Goal: Task Accomplishment & Management: Use online tool/utility

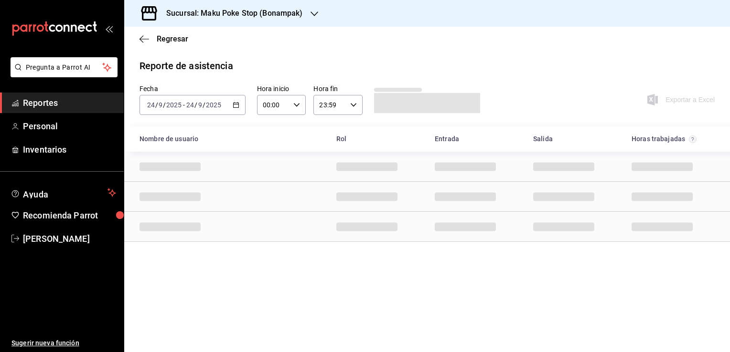
click at [212, 102] on input "2025" at bounding box center [213, 105] width 16 height 8
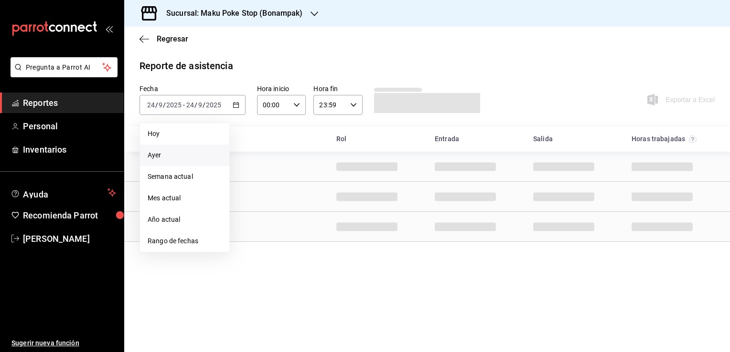
click at [151, 156] on span "Ayer" at bounding box center [185, 155] width 74 height 10
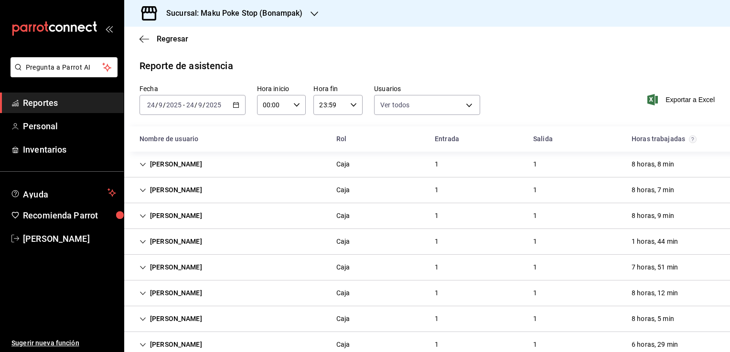
scroll to position [20, 0]
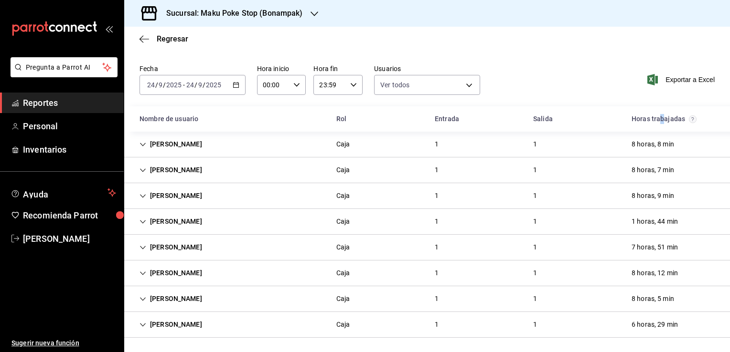
drag, startPoint x: 652, startPoint y: 123, endPoint x: 656, endPoint y: 114, distance: 10.0
click at [656, 114] on div "Horas trabajadas" at bounding box center [673, 119] width 98 height 18
click at [639, 121] on div "Horas trabajadas" at bounding box center [673, 119] width 98 height 18
click at [235, 87] on \(Stroke\) "button" at bounding box center [236, 85] width 6 height 5
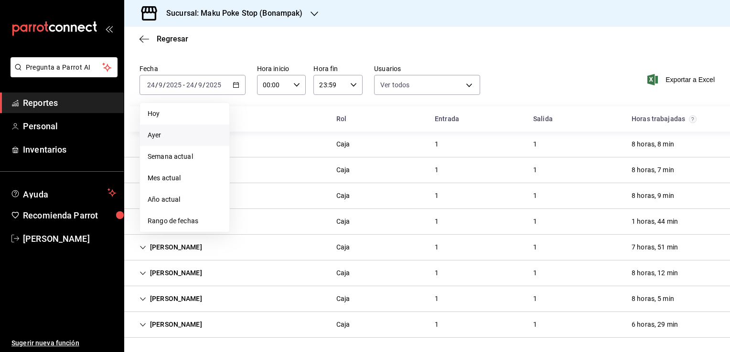
click at [151, 139] on span "Ayer" at bounding box center [185, 135] width 74 height 10
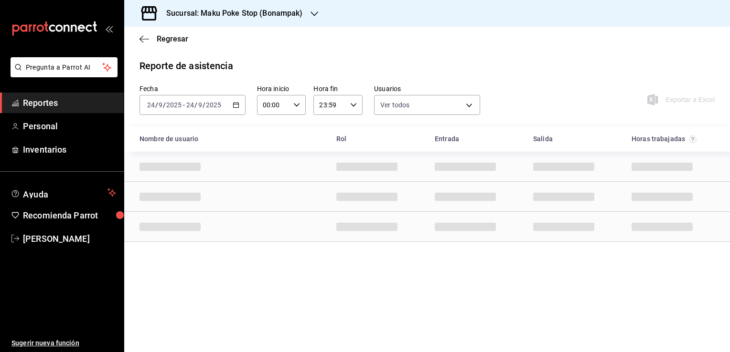
scroll to position [0, 0]
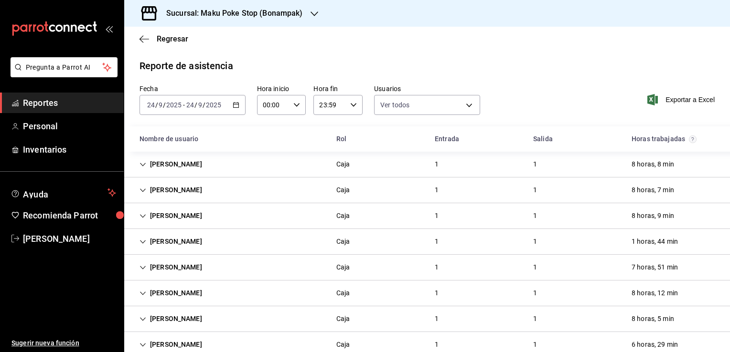
click at [231, 112] on div "[DATE] [DATE] - [DATE] [DATE]" at bounding box center [192, 105] width 106 height 20
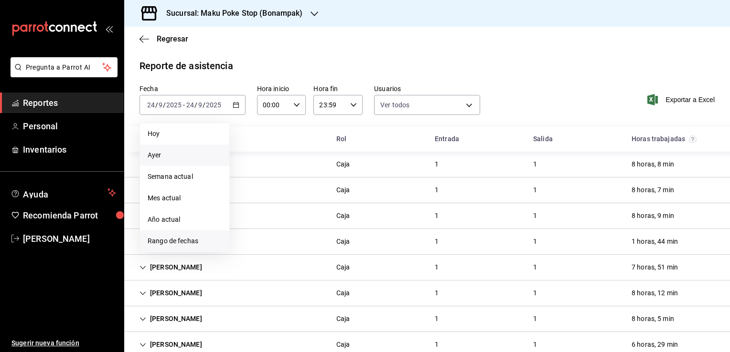
click at [178, 242] on span "Rango de fechas" at bounding box center [185, 241] width 74 height 10
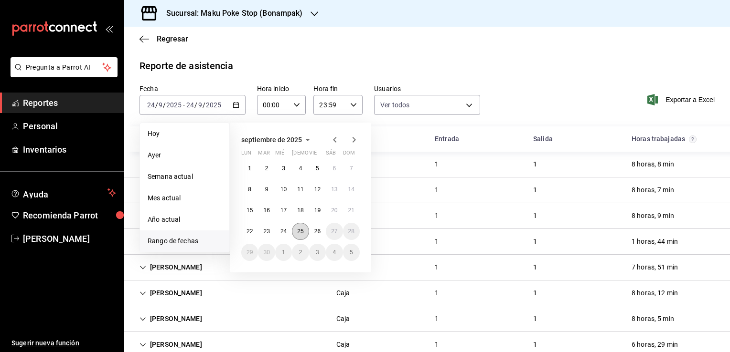
click at [301, 233] on abbr "25" at bounding box center [300, 231] width 6 height 7
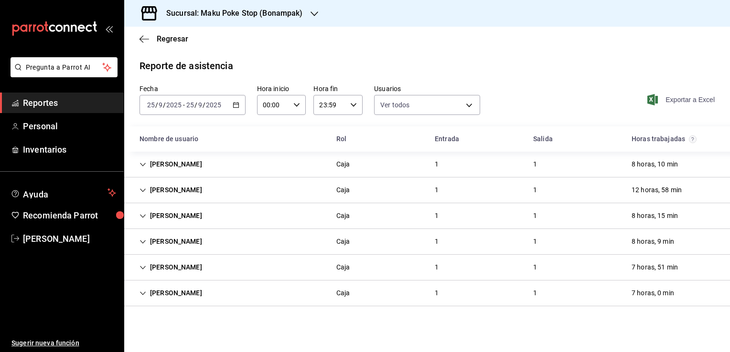
click at [683, 99] on span "Exportar a Excel" at bounding box center [681, 99] width 65 height 11
click at [232, 107] on div "[DATE] [DATE] - [DATE] [DATE]" at bounding box center [192, 105] width 106 height 20
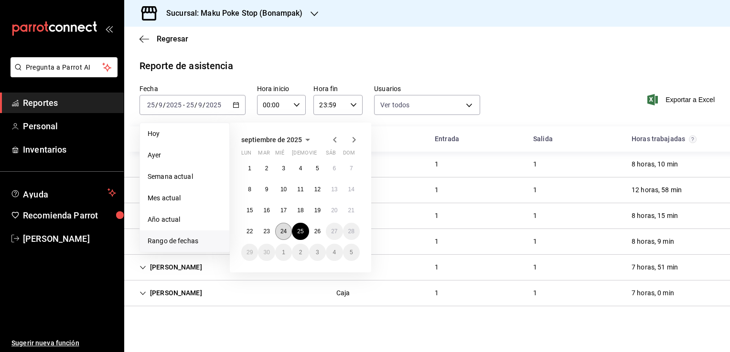
click at [286, 237] on button "24" at bounding box center [283, 231] width 17 height 17
click at [287, 232] on button "24" at bounding box center [283, 231] width 17 height 17
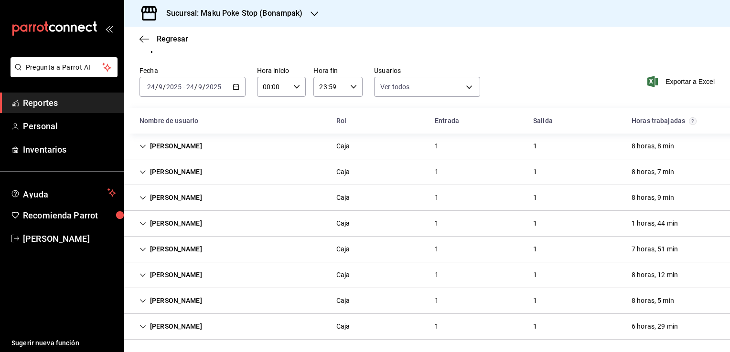
scroll to position [20, 0]
